Goal: Find specific page/section: Find specific page/section

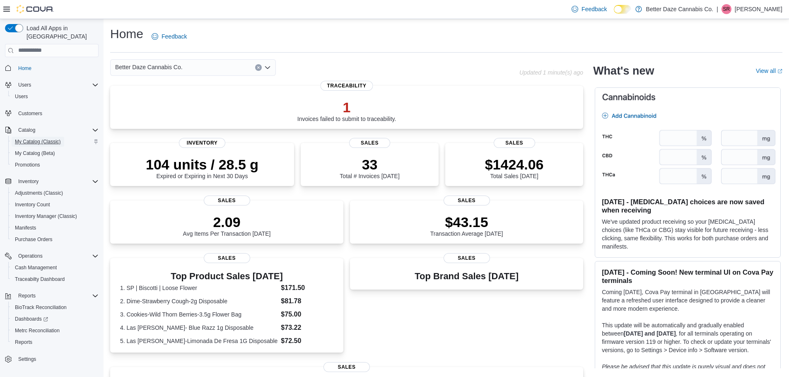
click at [35, 138] on span "My Catalog (Classic)" at bounding box center [38, 141] width 46 height 7
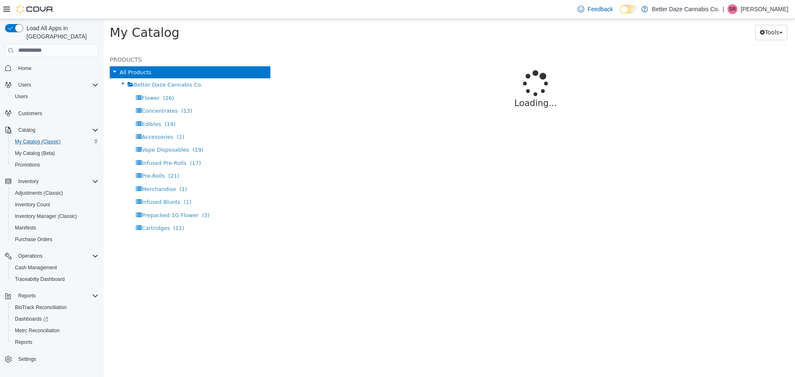
select select "**********"
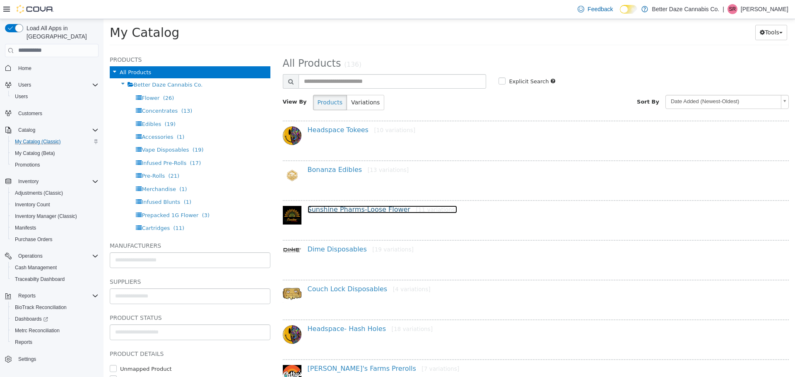
click at [344, 208] on link "Sunshine Pharms-Loose Flower [11 variations]" at bounding box center [383, 209] width 150 height 8
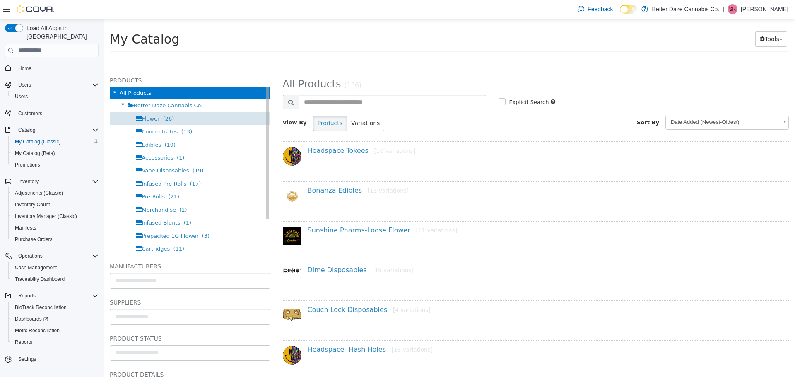
click at [183, 120] on div "Flower (26)" at bounding box center [190, 118] width 161 height 13
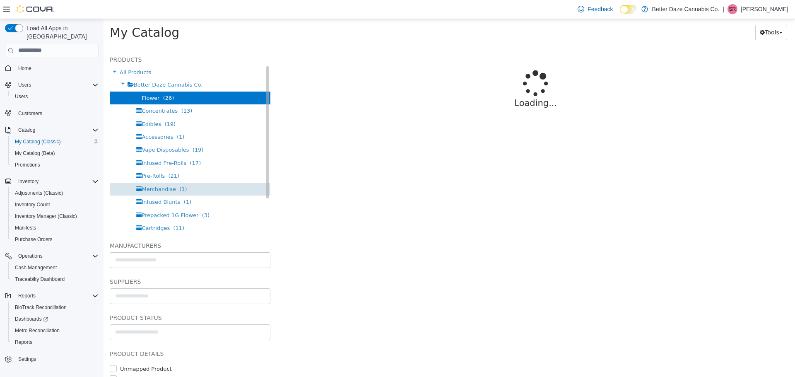
select select "**********"
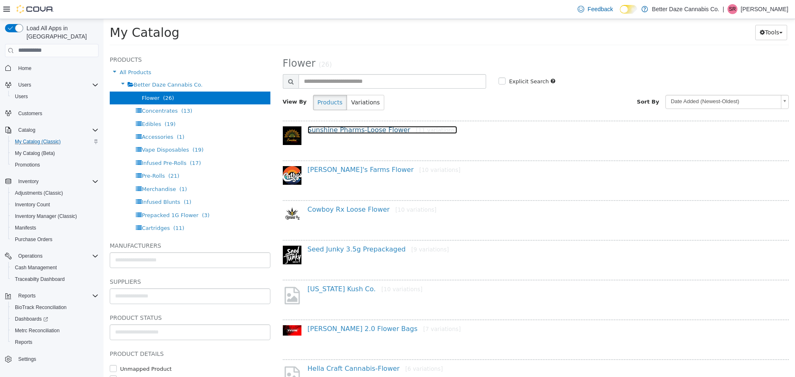
click at [348, 133] on link "Sunshine Pharms-Loose Flower [11 variations]" at bounding box center [383, 130] width 150 height 8
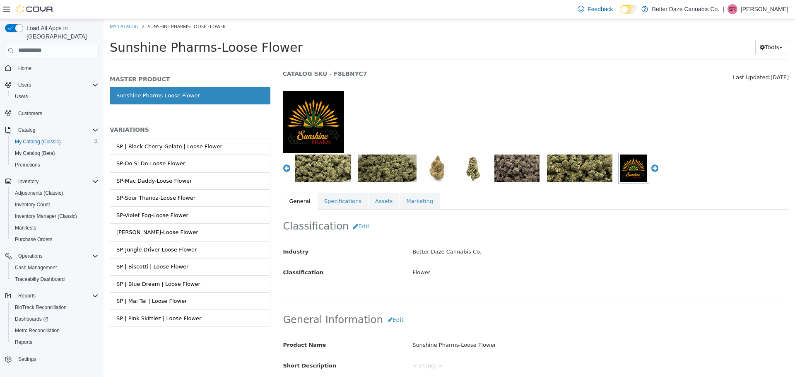
scroll to position [41, 0]
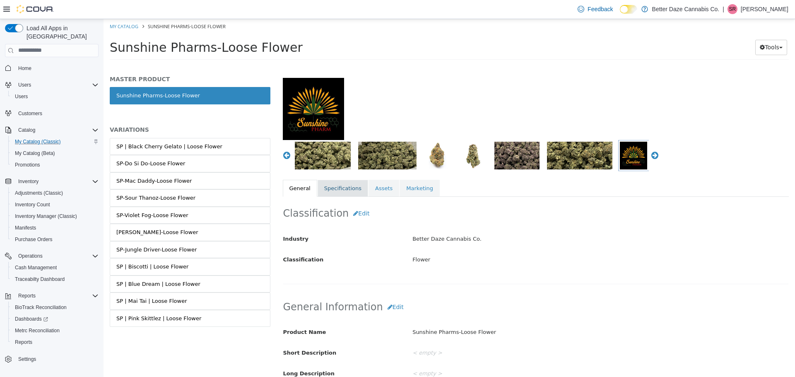
click at [339, 191] on link "Specifications" at bounding box center [343, 187] width 51 height 17
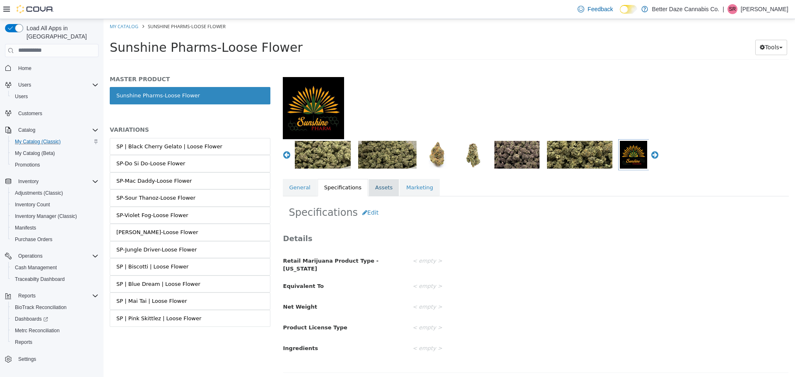
click at [375, 193] on link "Assets" at bounding box center [384, 187] width 31 height 17
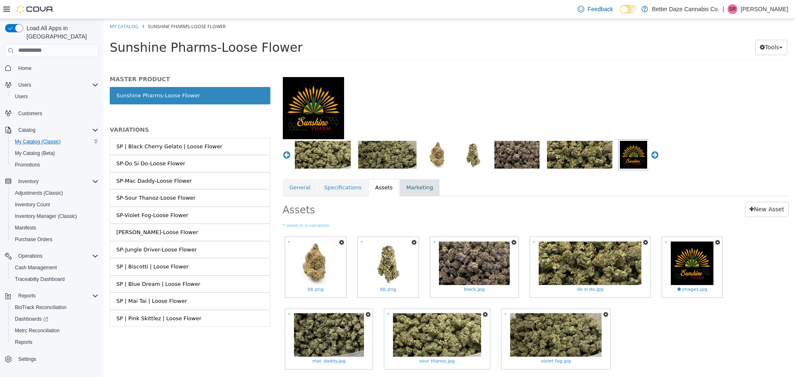
click at [402, 187] on link "Marketing" at bounding box center [420, 187] width 40 height 17
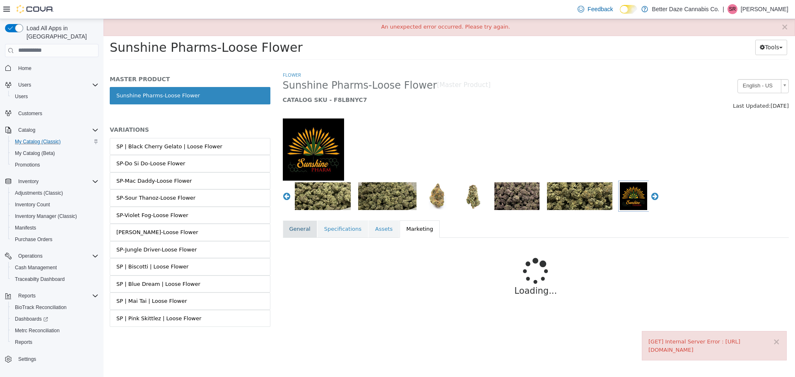
click at [298, 226] on link "General" at bounding box center [300, 228] width 34 height 17
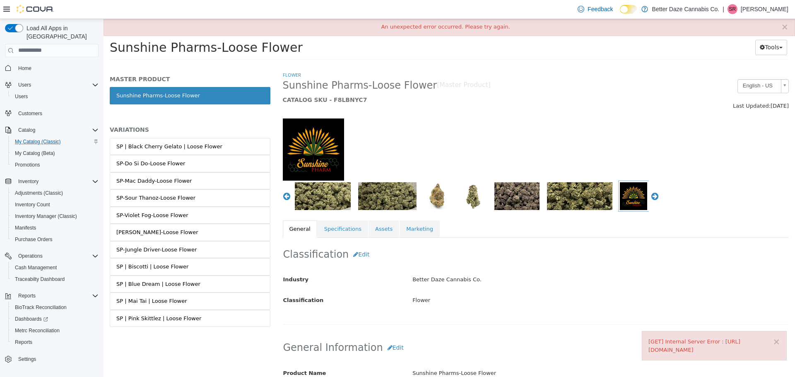
click at [592, 71] on ol "Flower" at bounding box center [536, 74] width 507 height 8
click at [780, 337] on button "×" at bounding box center [776, 341] width 7 height 9
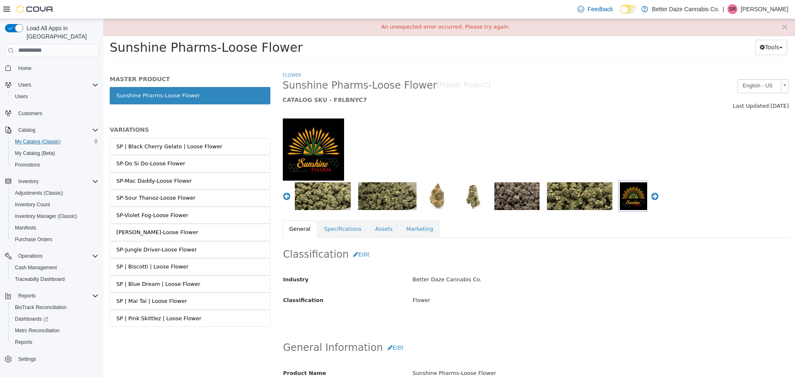
click at [621, 119] on div at bounding box center [536, 144] width 519 height 71
click at [531, 77] on ol "Flower" at bounding box center [536, 74] width 507 height 8
click at [183, 95] on link "Sunshine Pharms-Loose Flower" at bounding box center [190, 95] width 161 height 17
click at [783, 30] on button "×" at bounding box center [784, 26] width 7 height 9
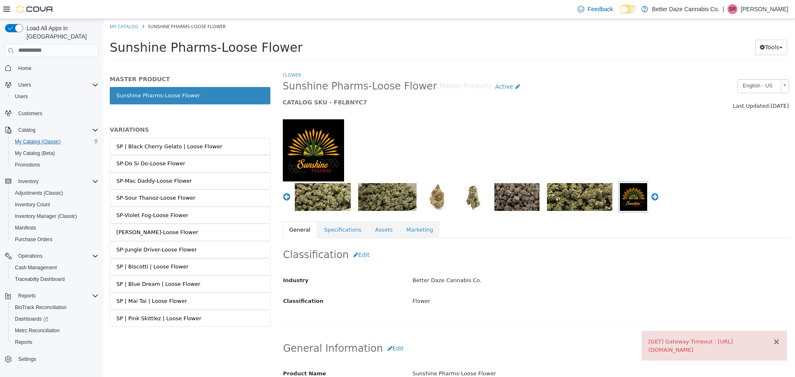
click at [777, 337] on button "×" at bounding box center [776, 341] width 7 height 9
